Goal: Task Accomplishment & Management: Manage account settings

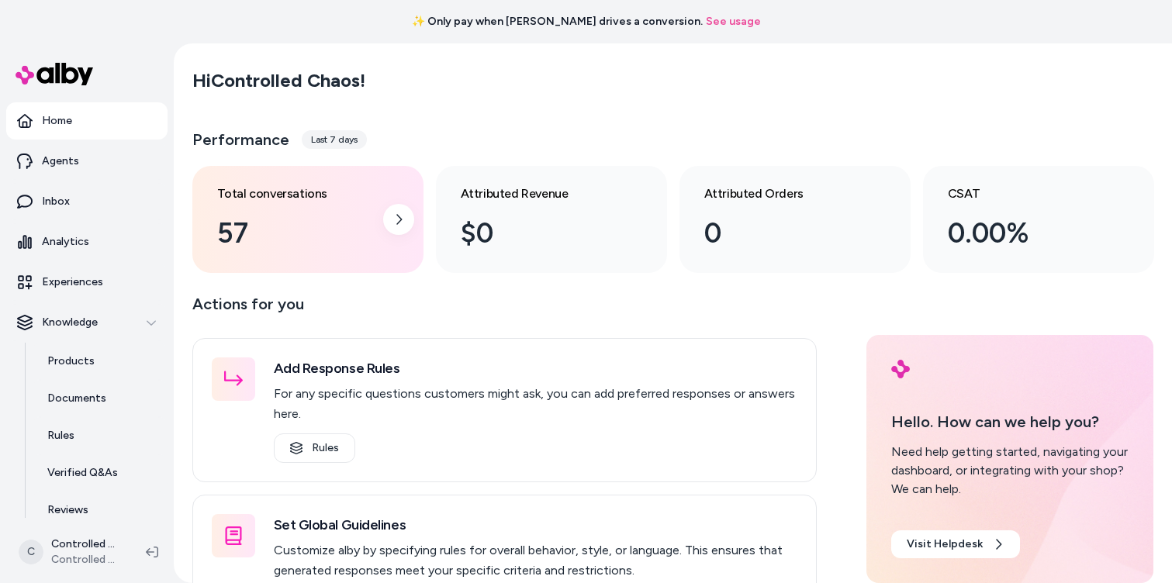
click at [281, 240] on div "57" at bounding box center [295, 233] width 157 height 42
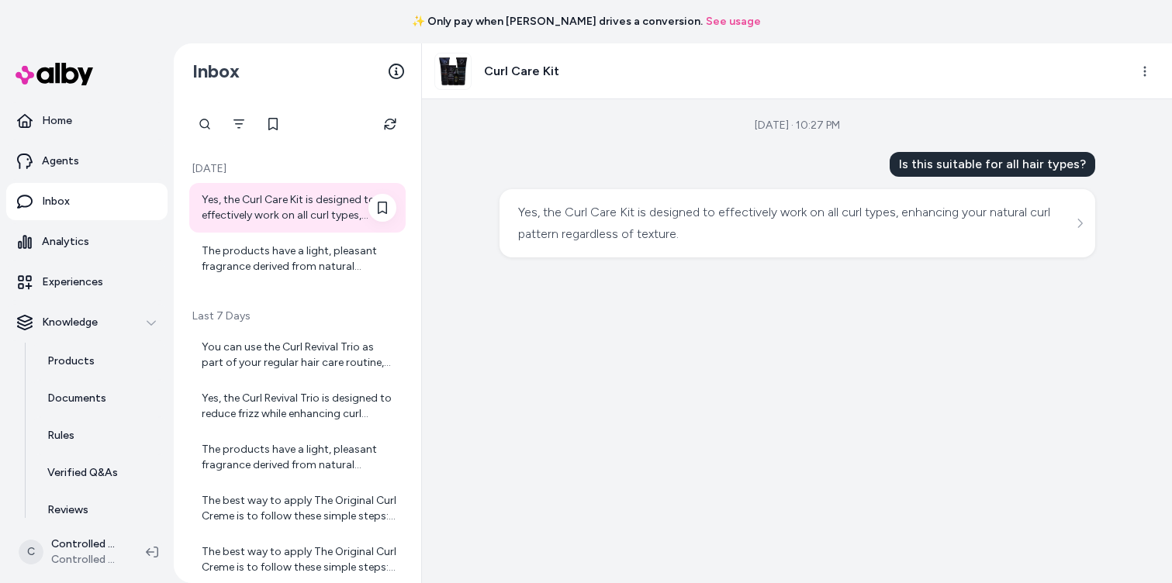
click at [316, 213] on div "Yes, the Curl Care Kit is designed to effectively work on all curl types, enhan…" at bounding box center [299, 207] width 195 height 31
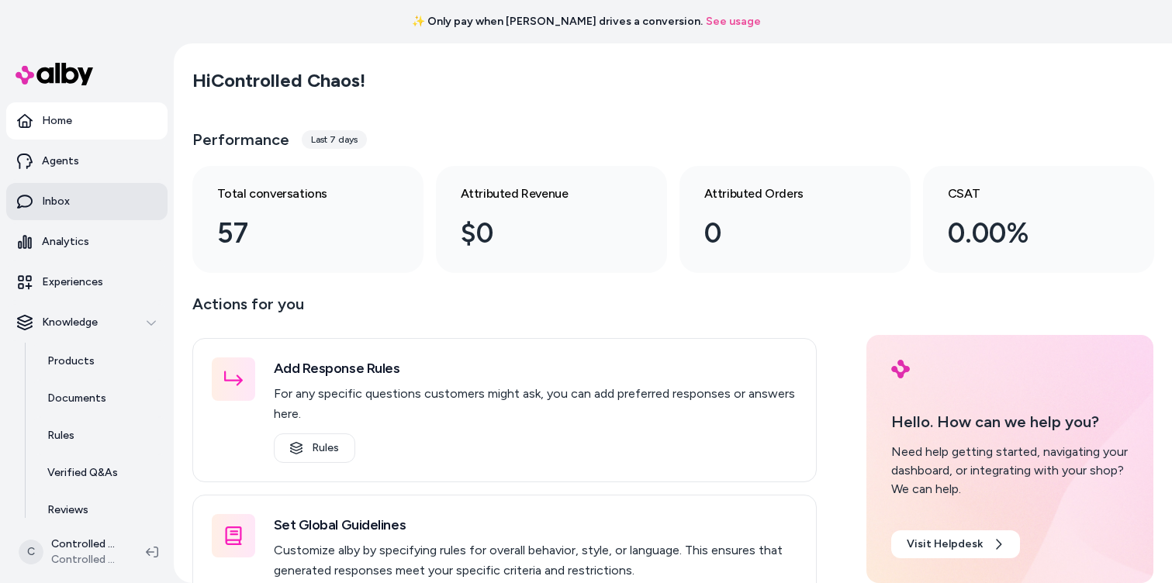
click at [95, 211] on link "Inbox" at bounding box center [86, 201] width 161 height 37
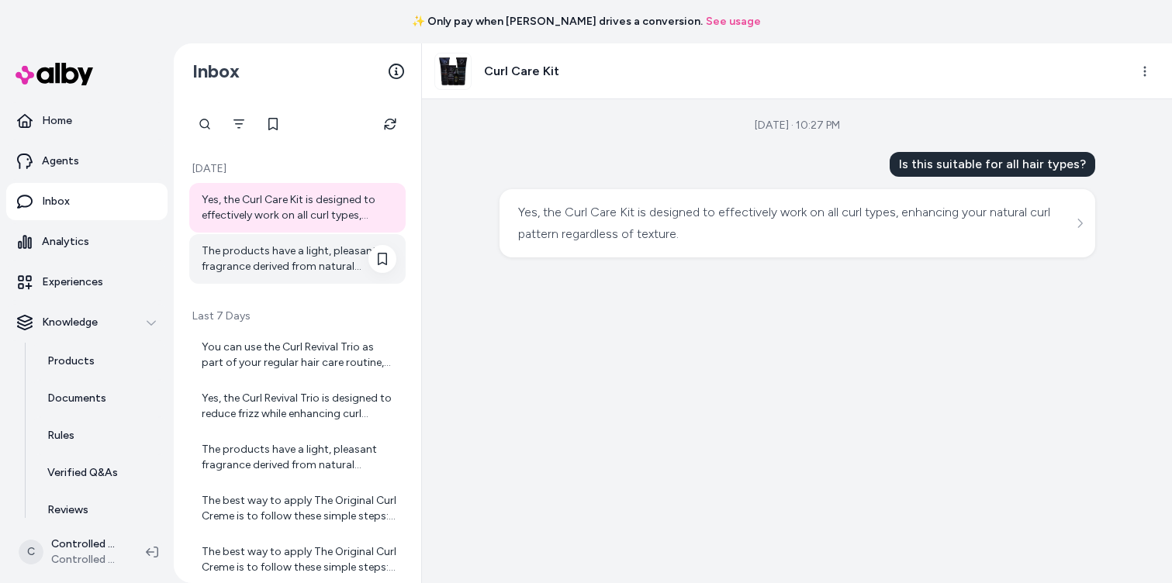
click at [273, 269] on div "The products have a light, pleasant fragrance derived from natural ingredients,…" at bounding box center [299, 258] width 195 height 31
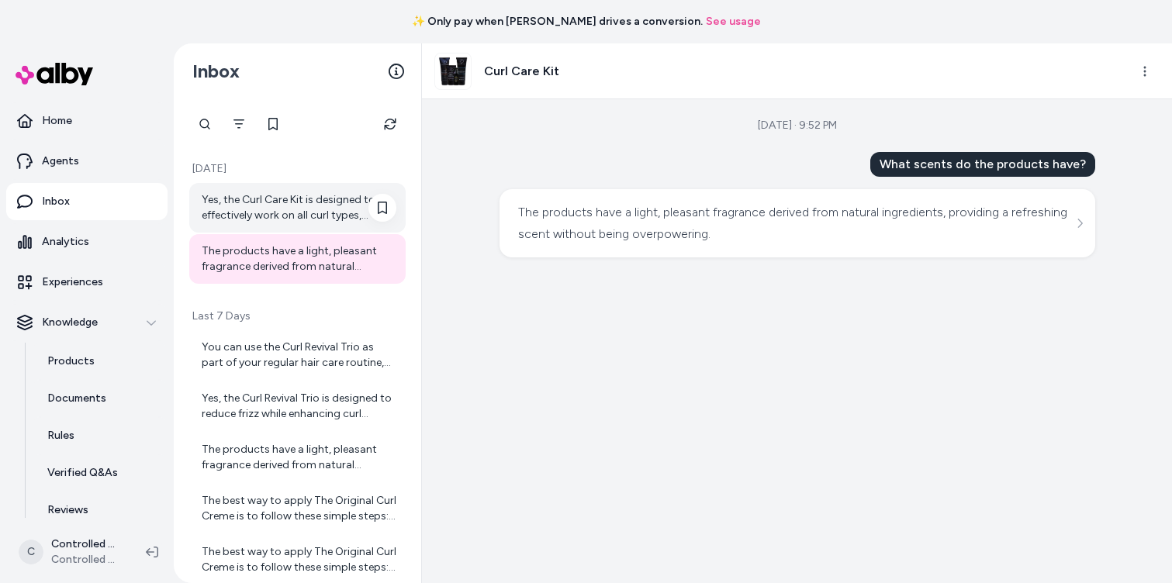
click at [272, 226] on div "Yes, the Curl Care Kit is designed to effectively work on all curl types, enhan…" at bounding box center [297, 208] width 216 height 50
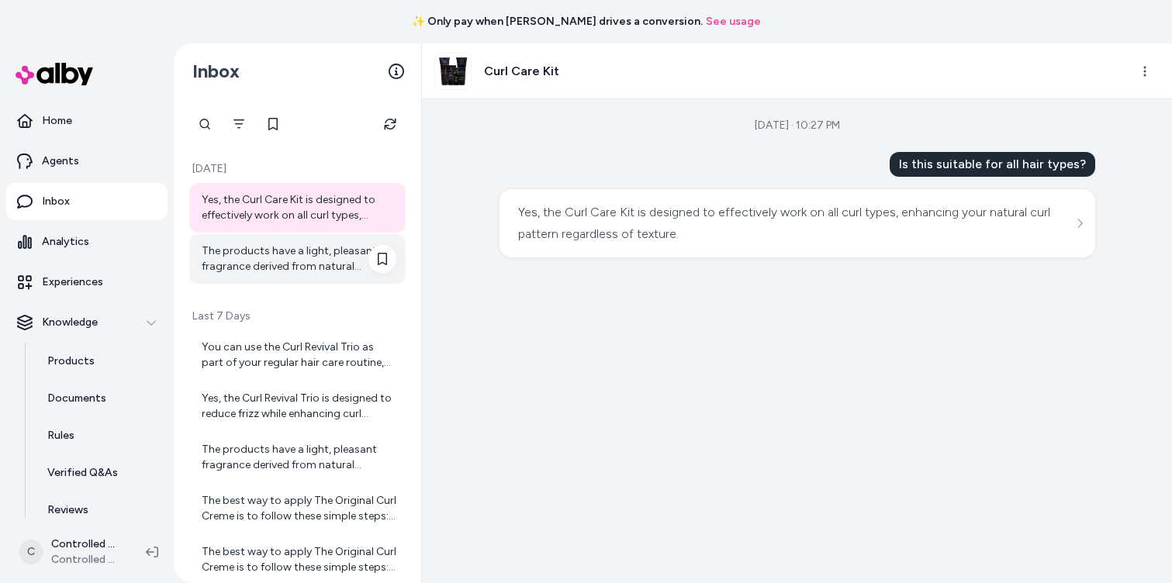
click at [265, 258] on div "The products have a light, pleasant fragrance derived from natural ingredients,…" at bounding box center [299, 258] width 195 height 31
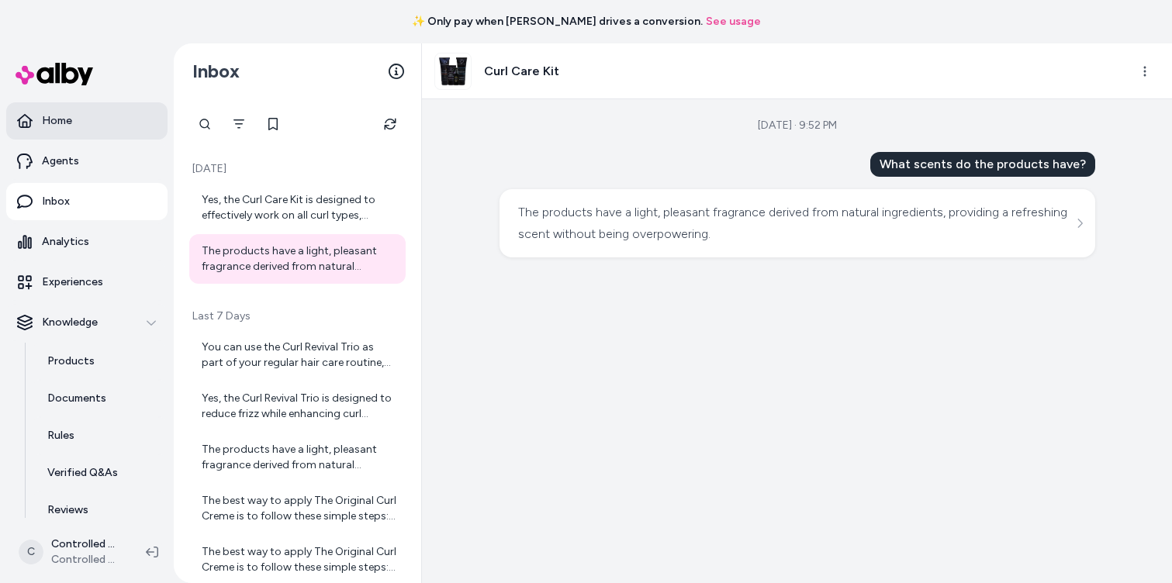
click at [78, 128] on link "Home" at bounding box center [86, 120] width 161 height 37
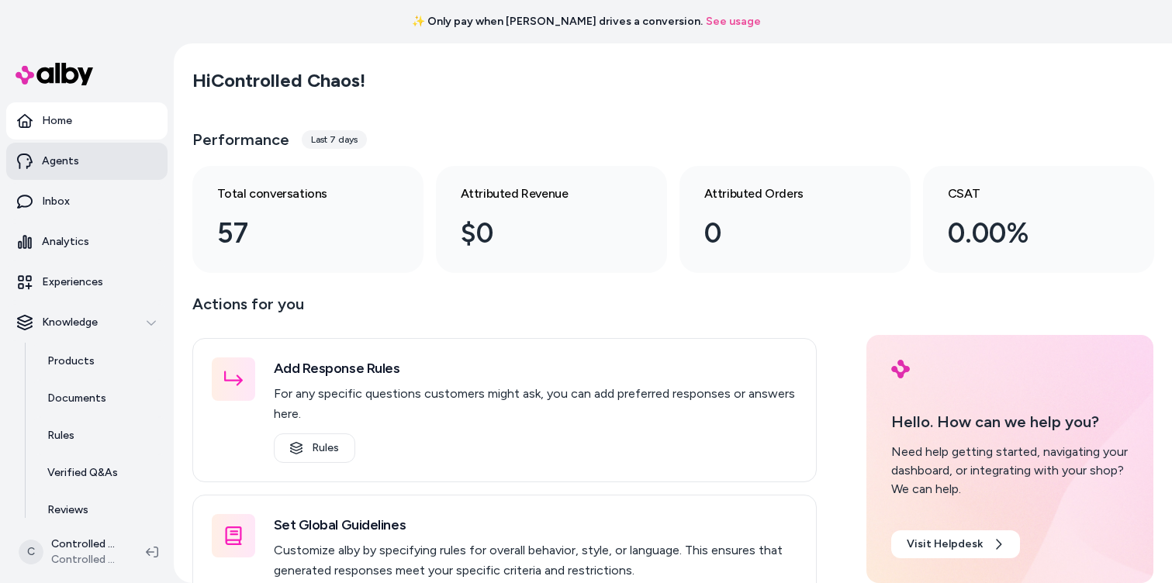
click at [74, 161] on p "Agents" at bounding box center [60, 162] width 37 height 16
